Goal: Navigation & Orientation: Find specific page/section

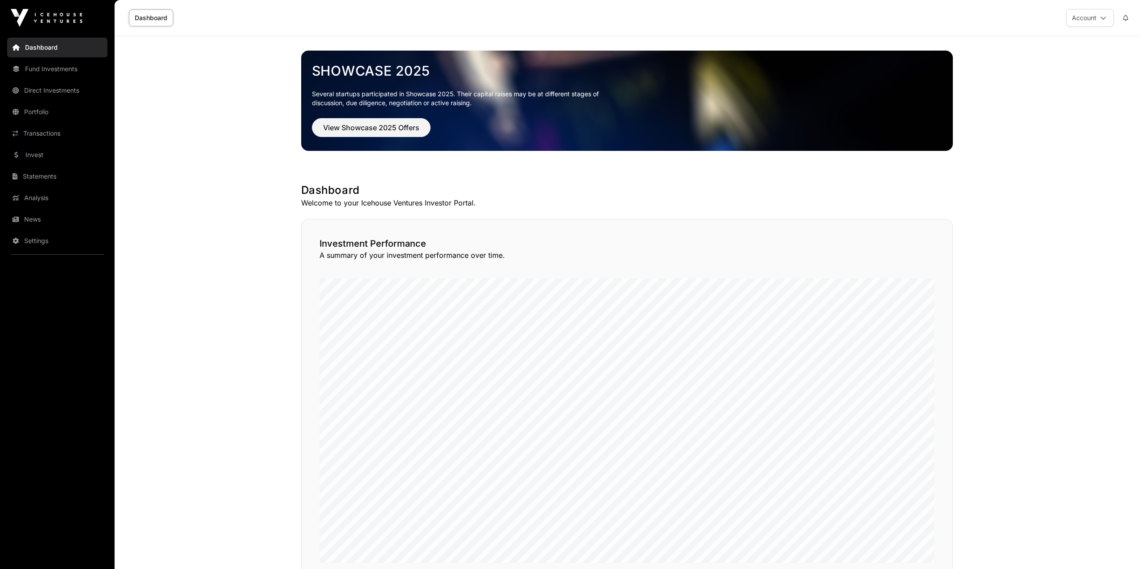
scroll to position [520, 0]
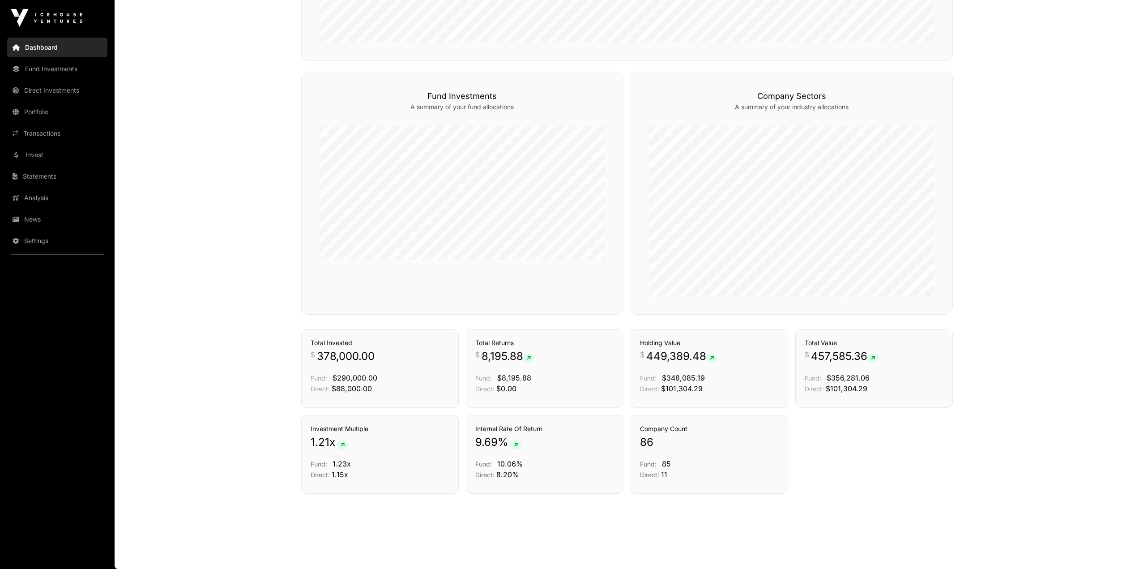
click at [43, 215] on link "News" at bounding box center [57, 219] width 100 height 20
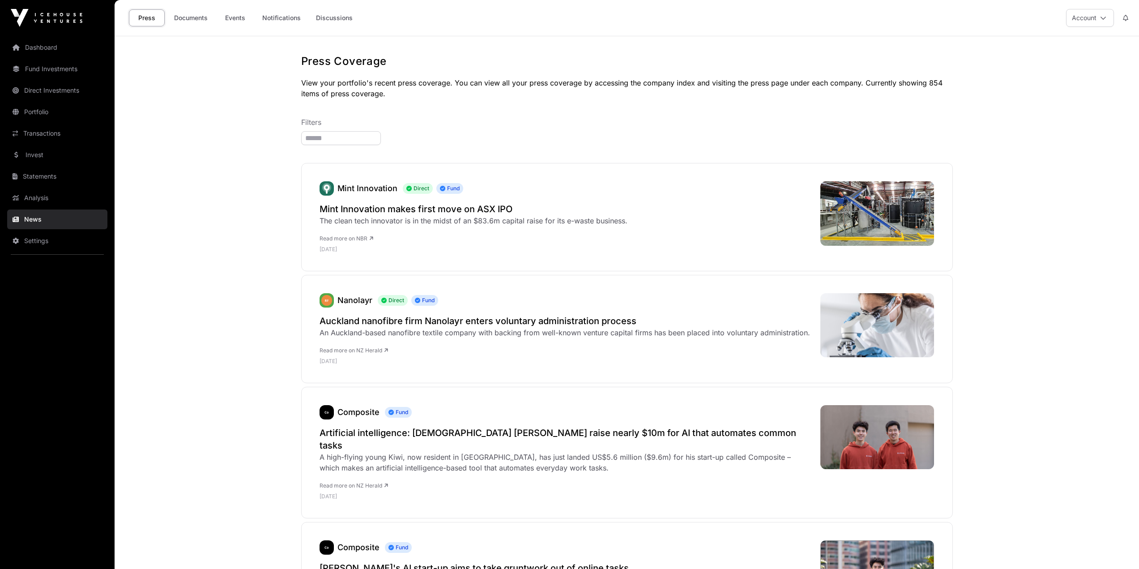
click at [250, 18] on link "Events" at bounding box center [235, 17] width 36 height 17
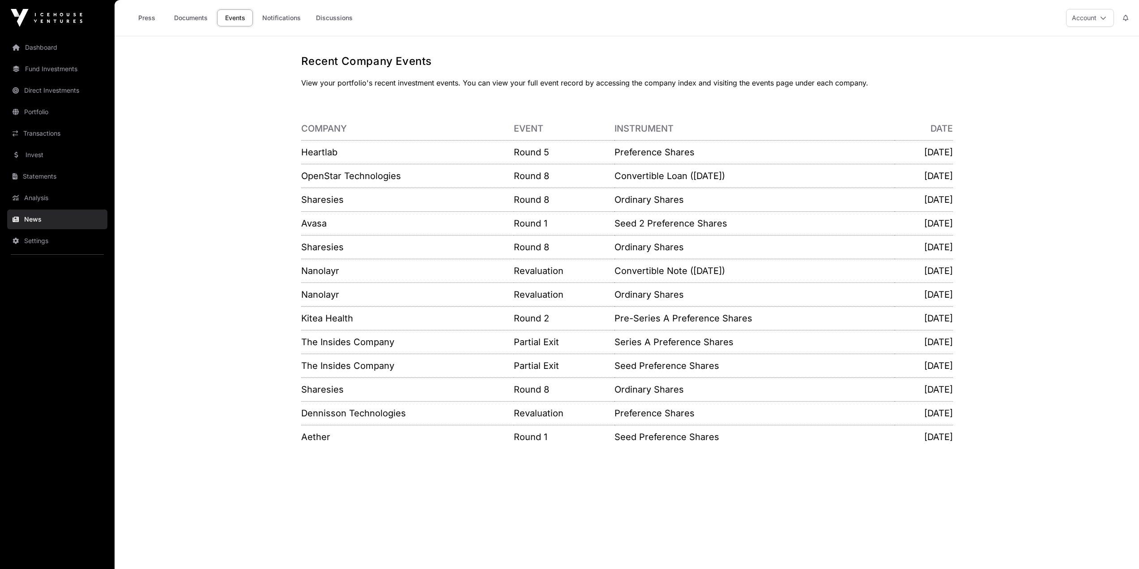
click at [39, 131] on link "Transactions" at bounding box center [57, 133] width 100 height 20
